Goal: Information Seeking & Learning: Check status

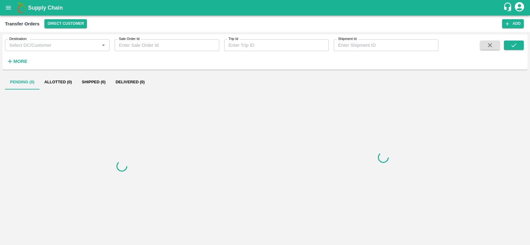
type input "353441"
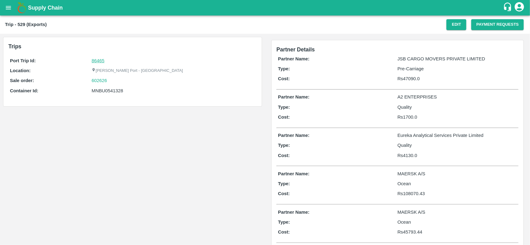
click at [101, 58] on link "86465" at bounding box center [98, 60] width 13 height 5
click at [110, 82] on div "602626" at bounding box center [173, 80] width 163 height 7
copy link
click at [110, 82] on div "602626" at bounding box center [173, 80] width 163 height 7
copy link "602626"
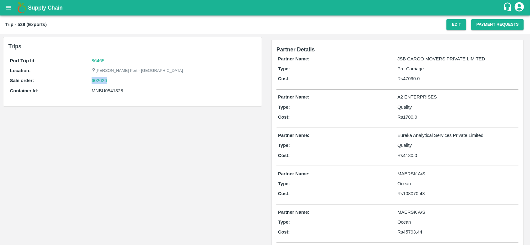
click at [110, 82] on div "602626" at bounding box center [173, 80] width 163 height 7
click at [101, 80] on link "602626" at bounding box center [100, 80] width 16 height 7
click at [109, 91] on div "MNBU0541328" at bounding box center [173, 90] width 163 height 7
copy div "MNBU0541328"
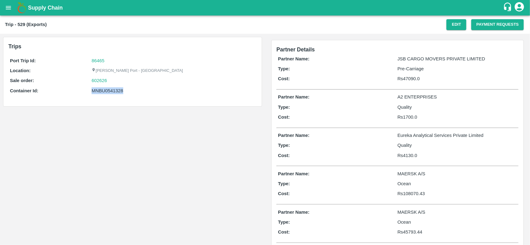
copy div "MNBU0541328"
click at [109, 91] on div "MNBU0541328" at bounding box center [173, 90] width 163 height 7
click at [110, 89] on div "MNBU0541328" at bounding box center [173, 90] width 163 height 7
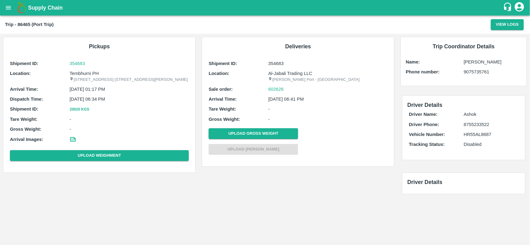
click at [85, 73] on p "Tembhurni PH" at bounding box center [128, 73] width 119 height 7
copy p "Tembhurni PH"
click at [85, 73] on p "Tembhurni PH" at bounding box center [128, 73] width 119 height 7
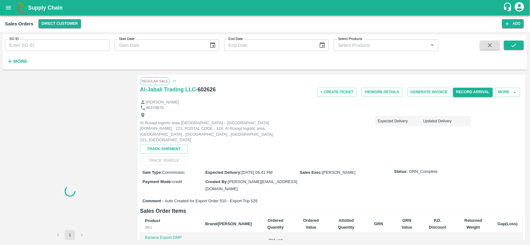
click at [54, 44] on input "SO ID" at bounding box center [57, 45] width 105 height 12
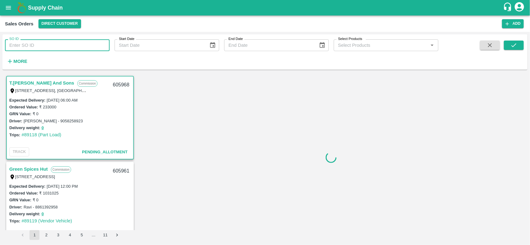
click at [54, 44] on input "SO ID" at bounding box center [57, 45] width 105 height 12
paste input "602626"
click at [54, 44] on input "602626" at bounding box center [57, 45] width 105 height 12
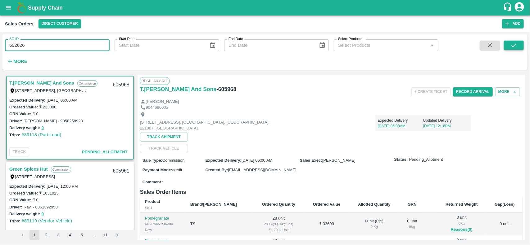
type input "602626"
click at [512, 42] on icon "submit" at bounding box center [513, 45] width 7 height 7
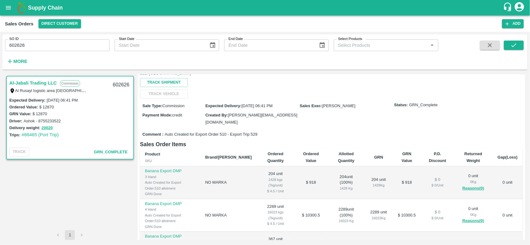
scroll to position [10, 0]
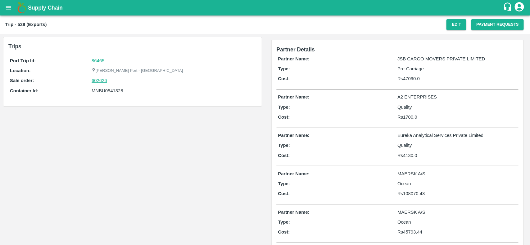
click at [103, 79] on link "602626" at bounding box center [100, 80] width 16 height 7
click at [110, 79] on div "602626" at bounding box center [173, 80] width 163 height 7
copy link "602626"
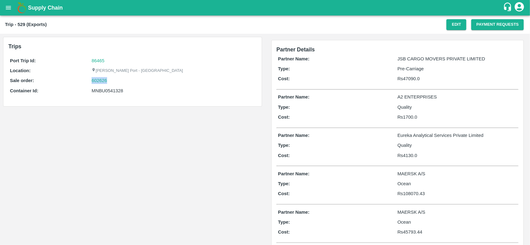
click at [110, 79] on div "602626" at bounding box center [173, 80] width 163 height 7
click at [96, 81] on link "602626" at bounding box center [100, 80] width 16 height 7
click at [107, 89] on div "MNBU0541328" at bounding box center [173, 90] width 163 height 7
copy div "MNBU0541328"
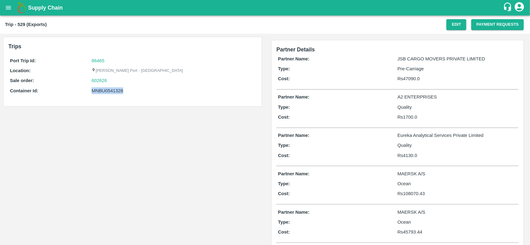
click at [107, 89] on div "MNBU0541328" at bounding box center [173, 90] width 163 height 7
click at [108, 92] on div "MNBU0541328" at bounding box center [173, 90] width 163 height 7
click at [97, 62] on link "86465" at bounding box center [98, 60] width 13 height 5
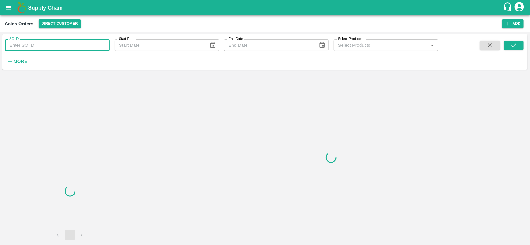
click at [49, 46] on input "SO ID" at bounding box center [57, 45] width 105 height 12
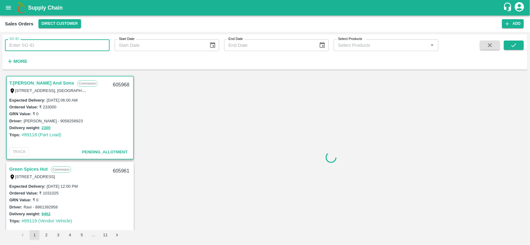
click at [49, 46] on input "SO ID" at bounding box center [57, 45] width 105 height 12
type input "602626"
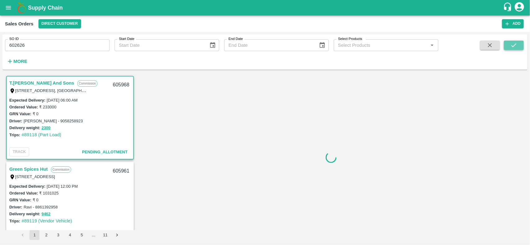
click at [512, 43] on icon "submit" at bounding box center [513, 45] width 7 height 7
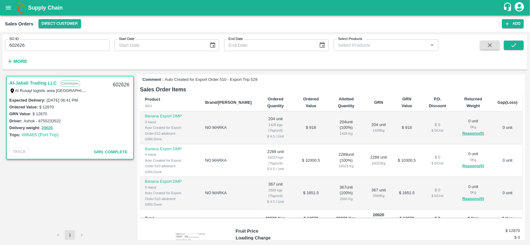
scroll to position [122, 0]
